Goal: Obtain resource: Download file/media

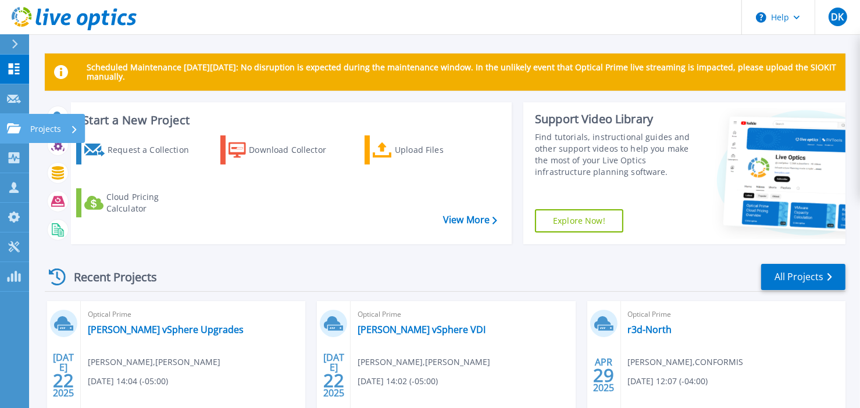
click at [11, 124] on icon at bounding box center [14, 128] width 14 height 10
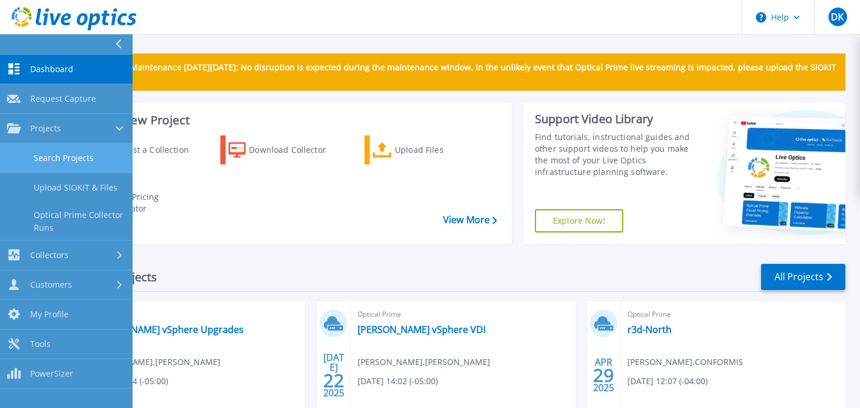
click at [42, 153] on link "Search Projects" at bounding box center [66, 159] width 133 height 30
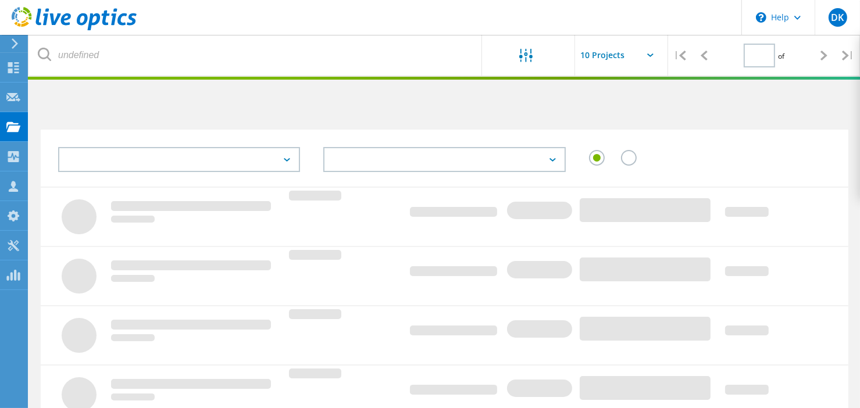
type input "1"
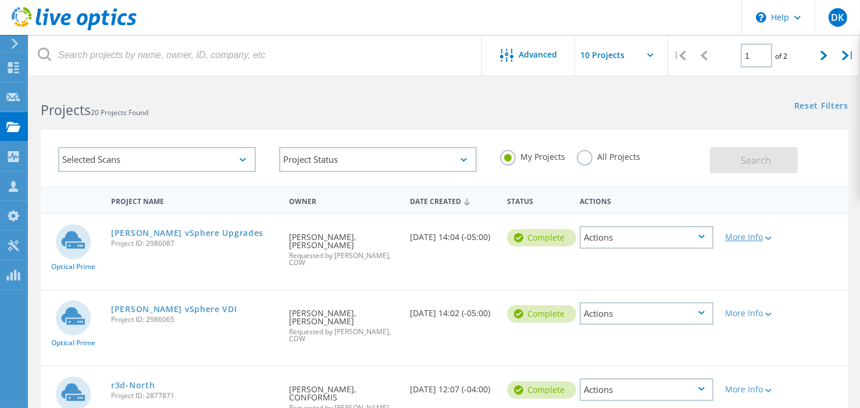
click at [768, 238] on icon at bounding box center [768, 238] width 6 height 3
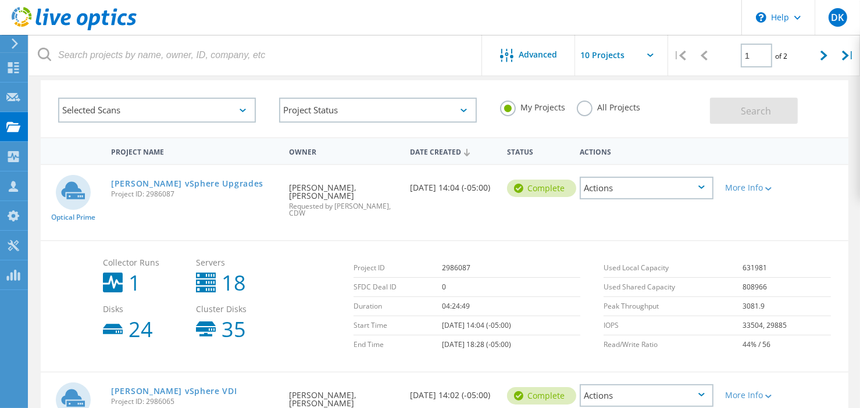
scroll to position [58, 0]
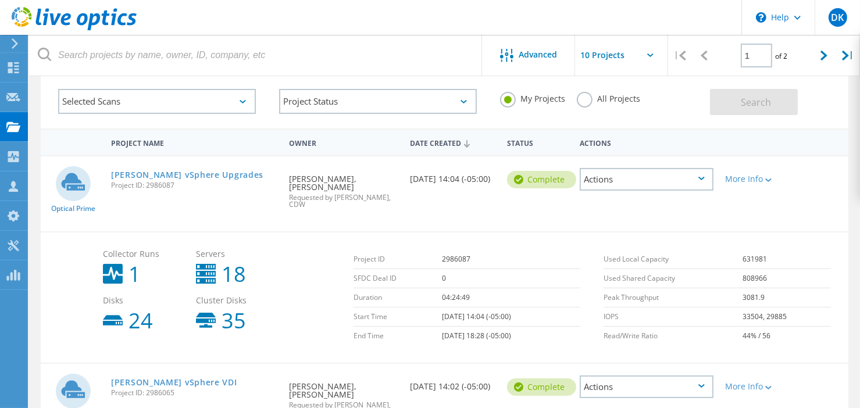
click at [700, 179] on icon at bounding box center [701, 178] width 6 height 3
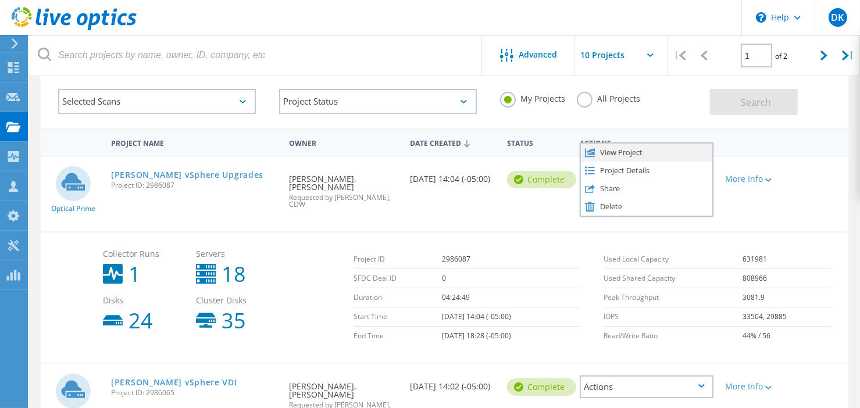
click at [679, 153] on div "View Project" at bounding box center [646, 153] width 131 height 18
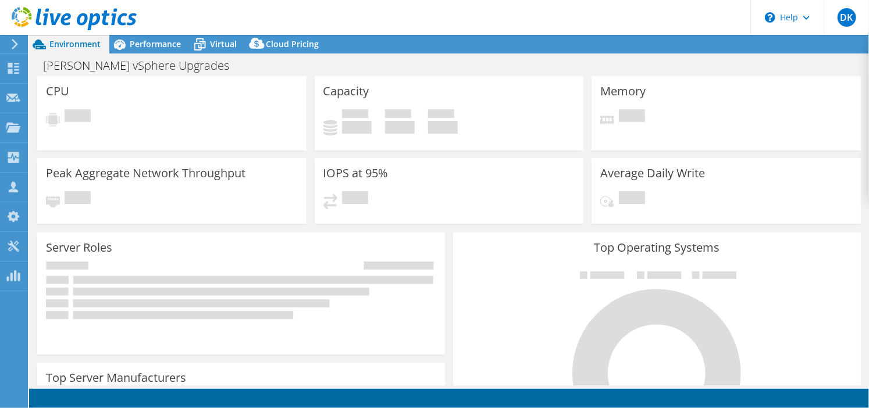
select select "USD"
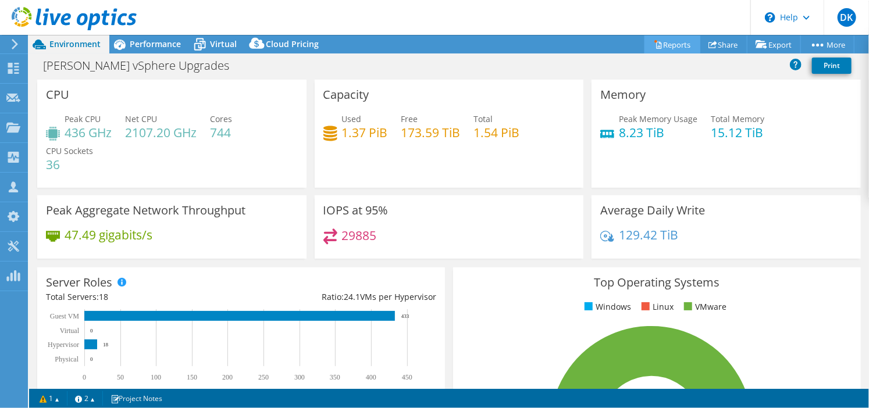
click at [680, 40] on link "Reports" at bounding box center [672, 44] width 56 height 18
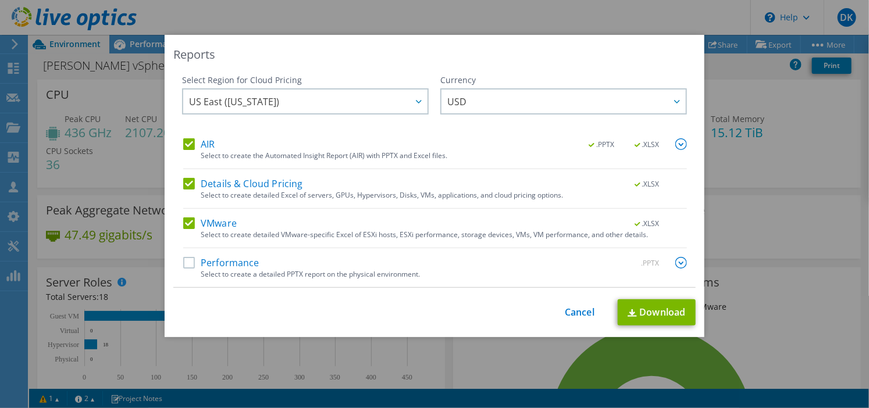
click at [186, 144] on label "AIR" at bounding box center [198, 144] width 31 height 12
click at [0, 0] on input "AIR" at bounding box center [0, 0] width 0 height 0
click at [189, 185] on label "Details & Cloud Pricing" at bounding box center [243, 184] width 120 height 12
click at [0, 0] on input "Details & Cloud Pricing" at bounding box center [0, 0] width 0 height 0
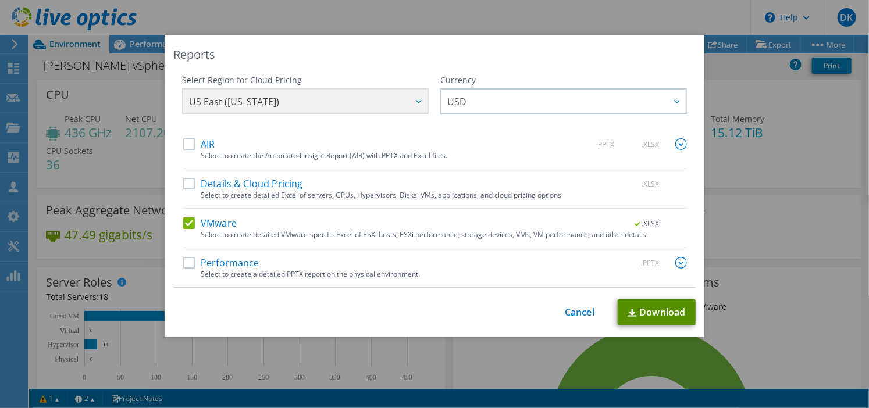
click at [642, 308] on link "Download" at bounding box center [656, 312] width 78 height 26
click at [530, 51] on div "Reports" at bounding box center [434, 55] width 522 height 16
click at [579, 310] on link "Cancel" at bounding box center [580, 312] width 30 height 11
